Goal: Information Seeking & Learning: Compare options

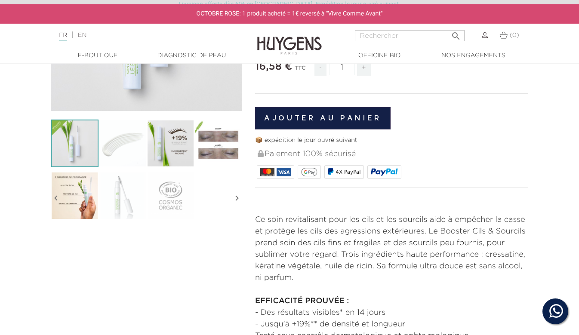
scroll to position [183, 0]
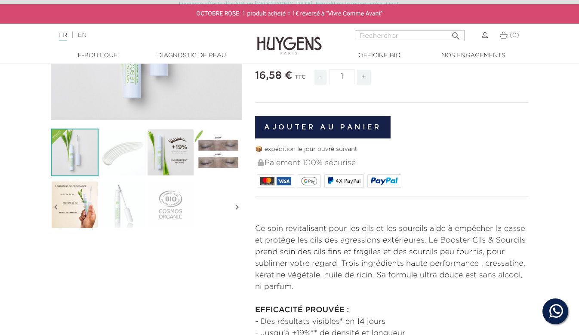
click at [209, 151] on img at bounding box center [218, 153] width 48 height 48
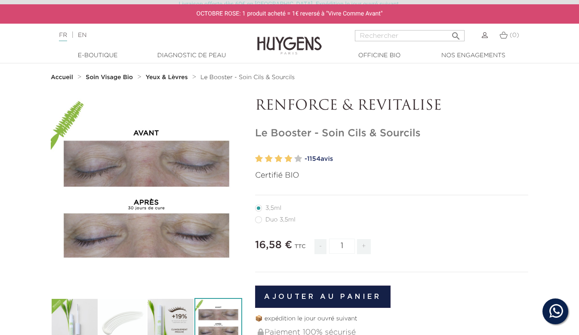
scroll to position [25, 0]
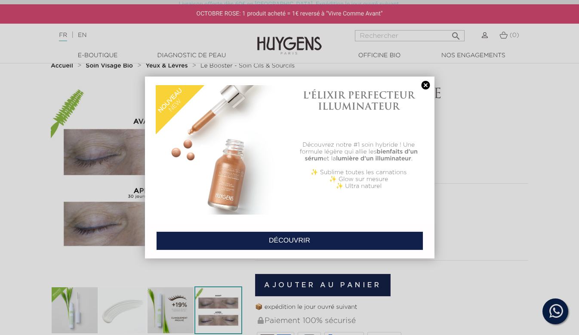
click at [425, 86] on link at bounding box center [426, 85] width 12 height 9
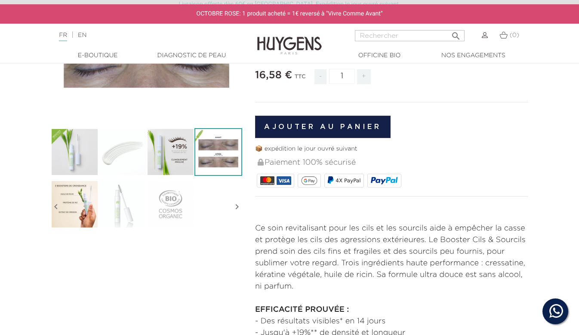
scroll to position [177, 0]
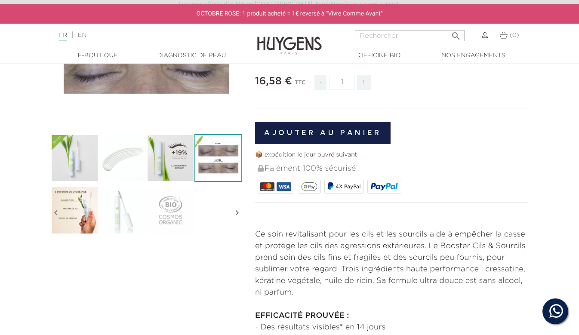
click at [65, 175] on img at bounding box center [75, 158] width 48 height 48
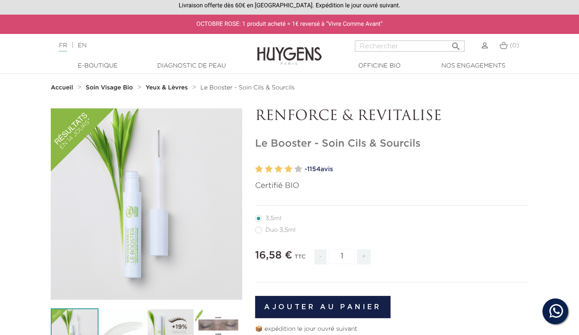
scroll to position [0, 0]
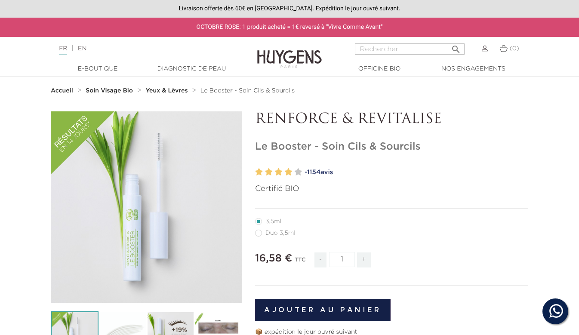
click at [160, 94] on strong "Yeux & Lèvres" at bounding box center [167, 91] width 42 height 6
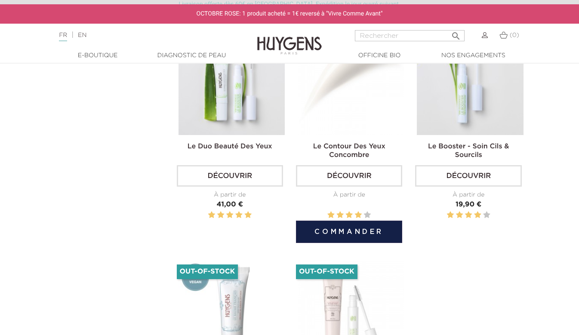
scroll to position [301, 0]
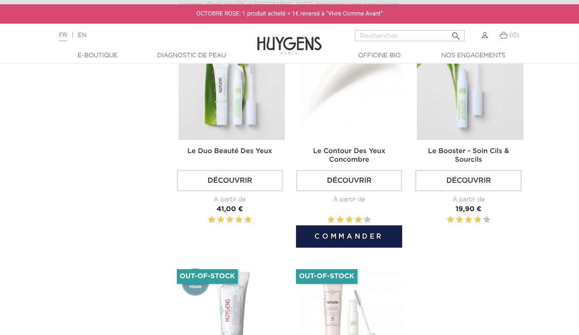
click at [370, 104] on img at bounding box center [350, 87] width 106 height 106
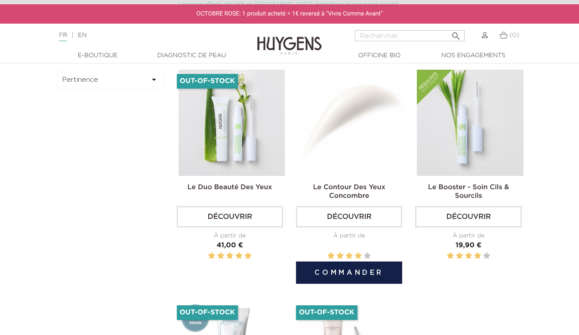
scroll to position [190, 0]
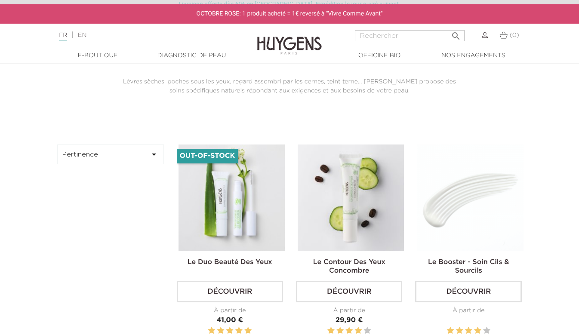
click at [478, 209] on img at bounding box center [470, 197] width 106 height 106
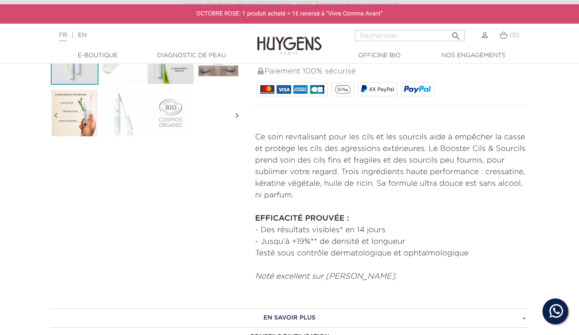
scroll to position [276, 0]
